Goal: Task Accomplishment & Management: Manage account settings

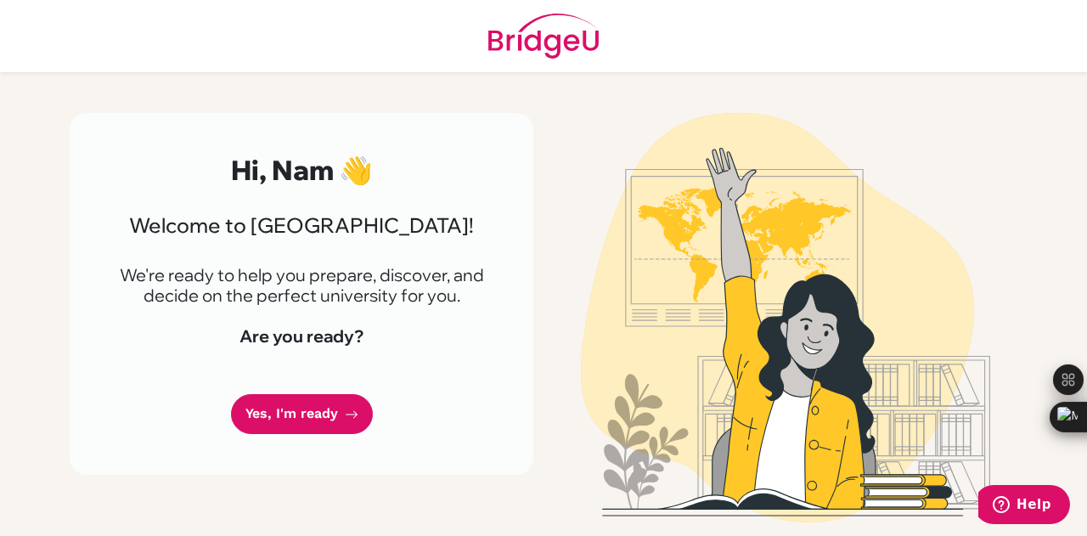
click at [561, 47] on img at bounding box center [543, 36] width 110 height 72
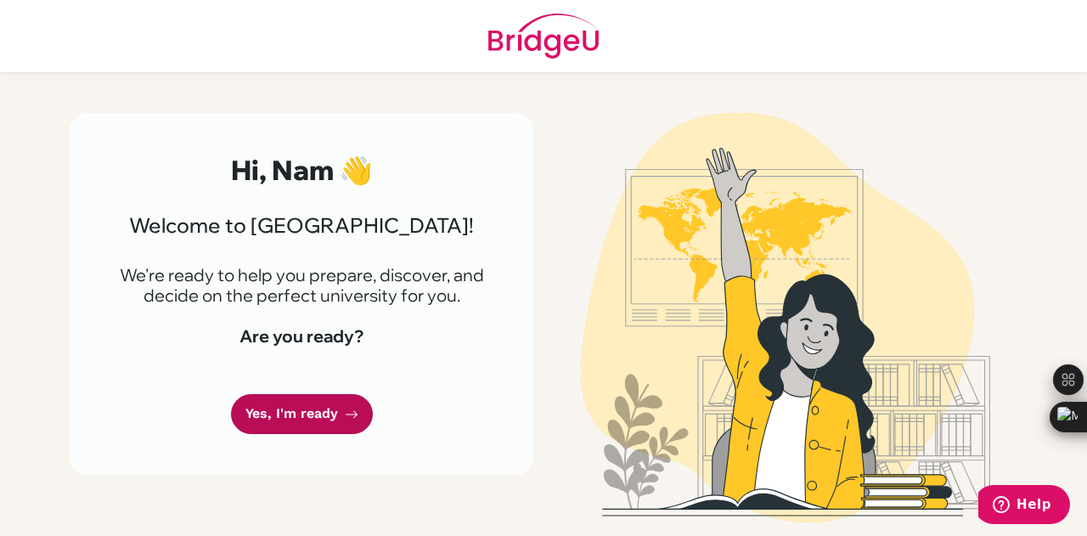
click at [333, 420] on link "Yes, I'm ready" at bounding box center [302, 414] width 142 height 40
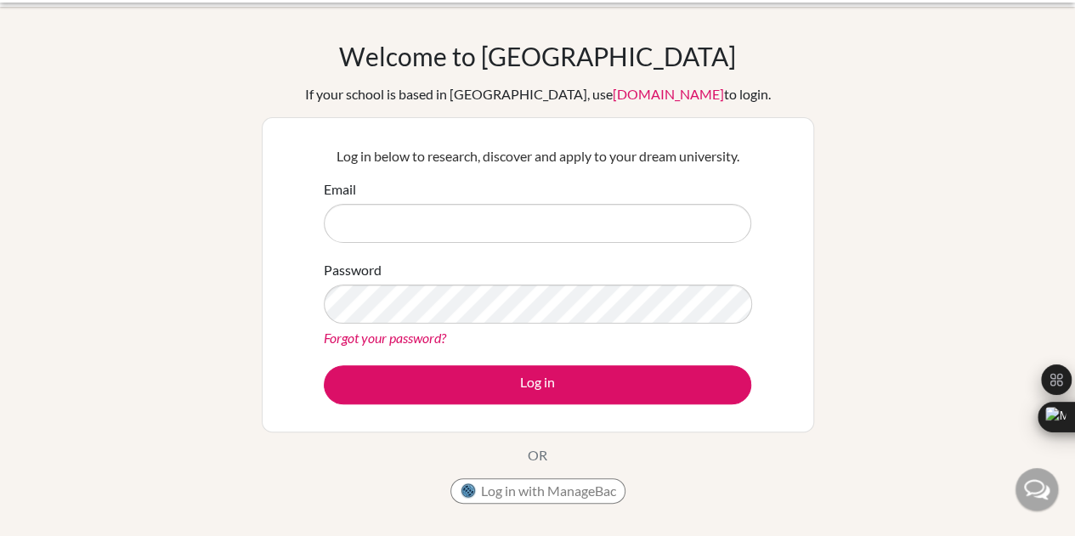
scroll to position [45, 0]
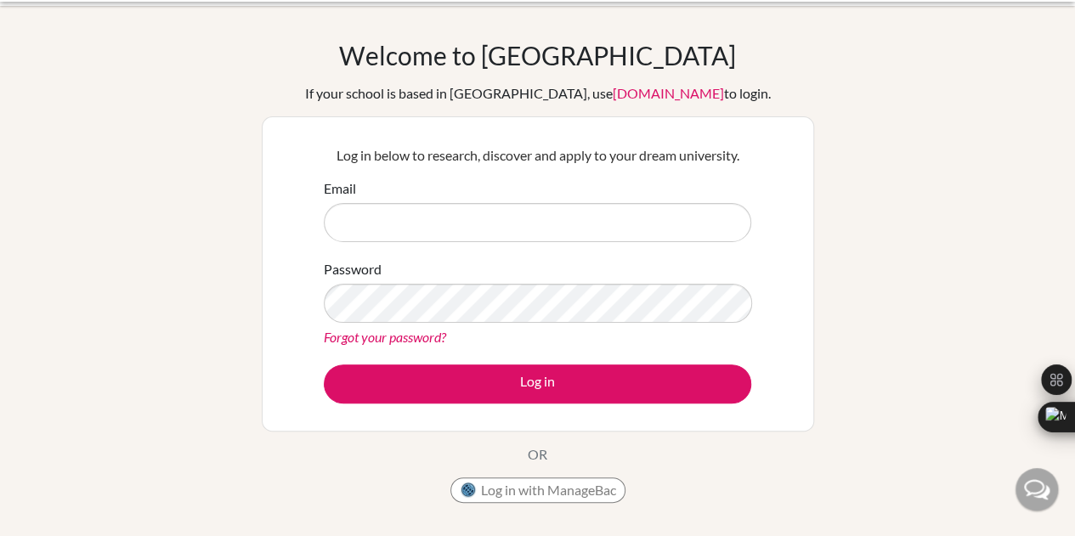
click at [461, 215] on input "Email" at bounding box center [537, 222] width 427 height 39
type input "nampp.st@thschool.edu.vn"
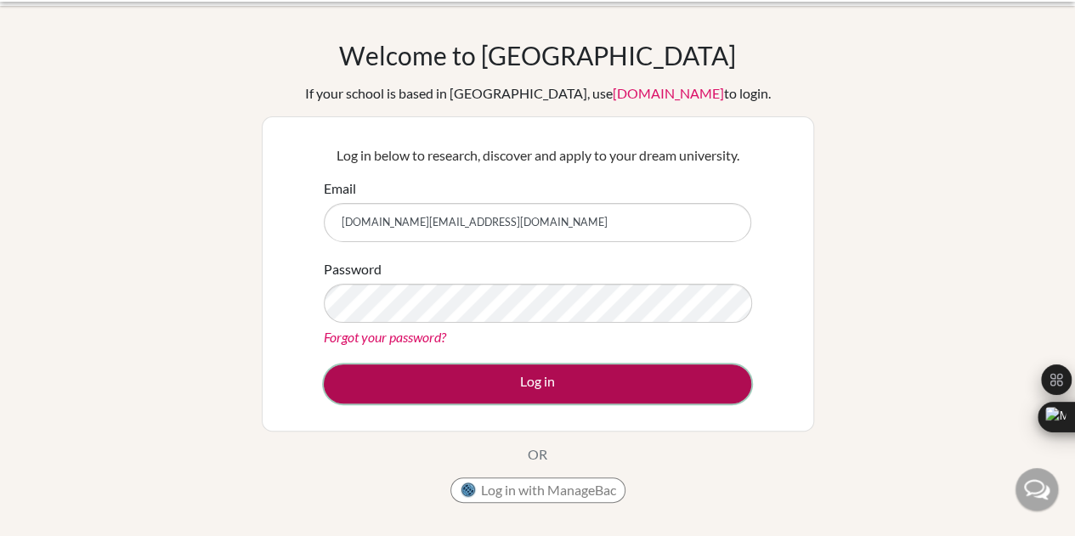
click at [596, 378] on button "Log in" at bounding box center [537, 383] width 427 height 39
